Goal: Task Accomplishment & Management: Manage account settings

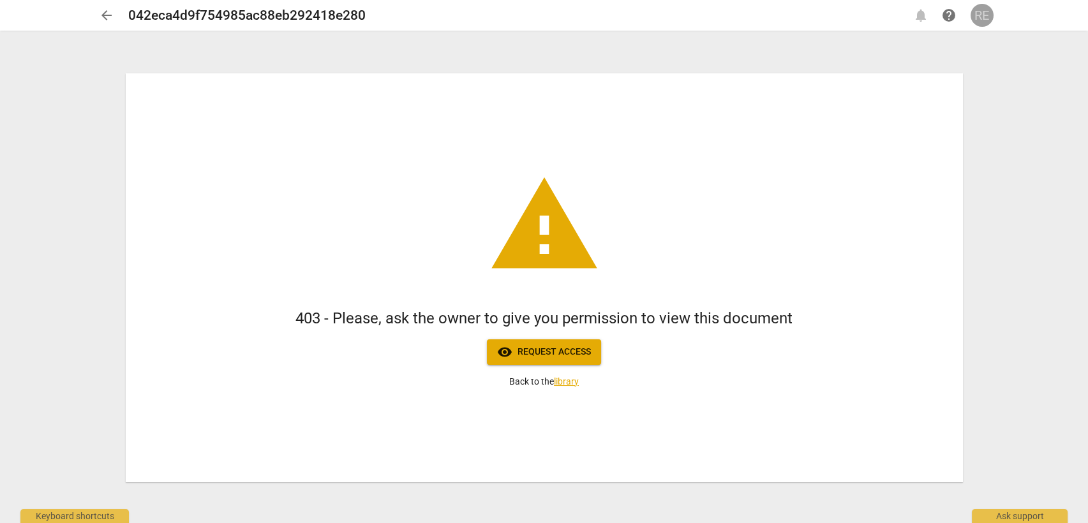
click at [983, 16] on div "RE" at bounding box center [981, 15] width 23 height 23
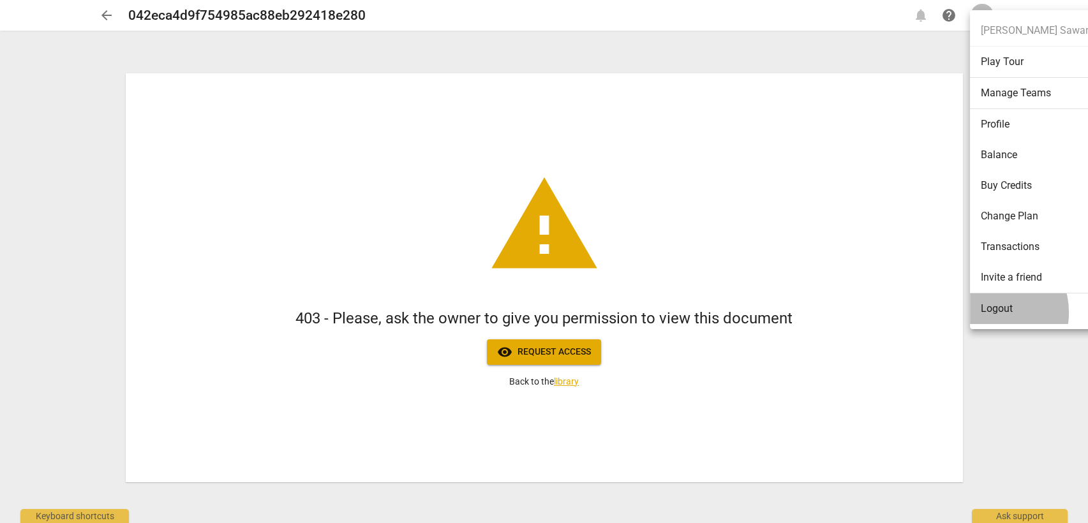
click at [988, 313] on li "Logout" at bounding box center [1035, 308] width 131 height 31
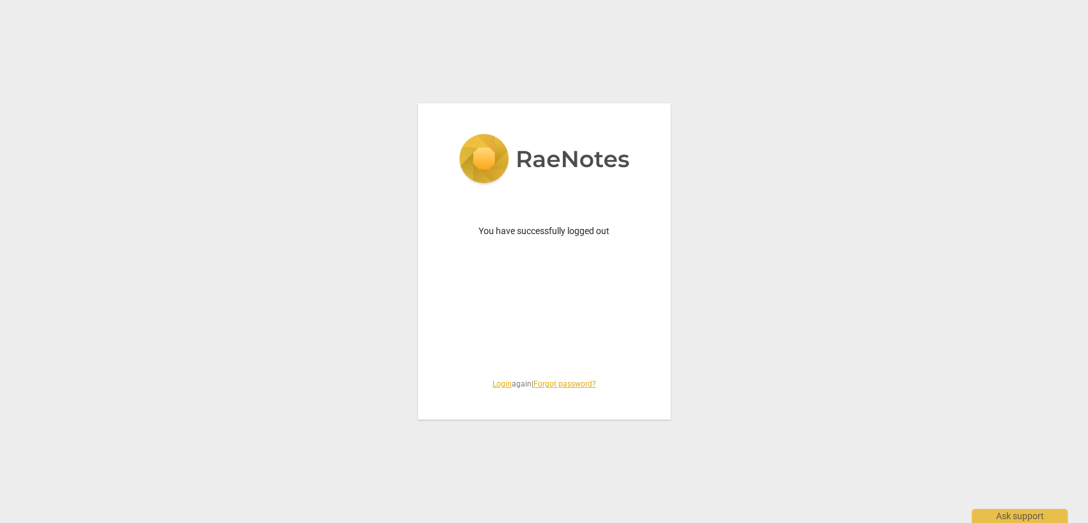
click at [494, 387] on link "Login" at bounding box center [502, 384] width 19 height 9
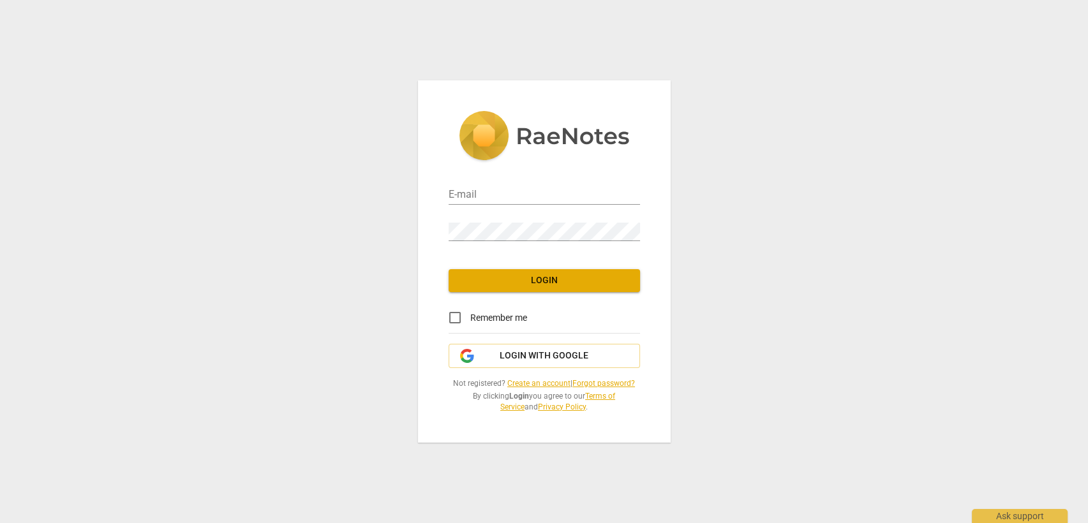
type input "roula@coachacademy.com"
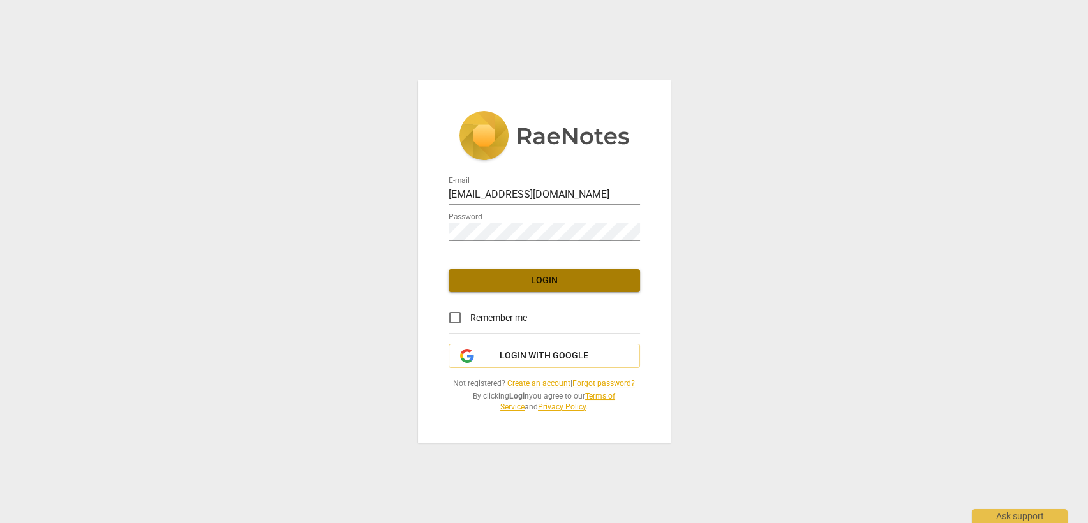
click at [530, 282] on span "Login" at bounding box center [544, 280] width 171 height 13
